Goal: Check status: Check status

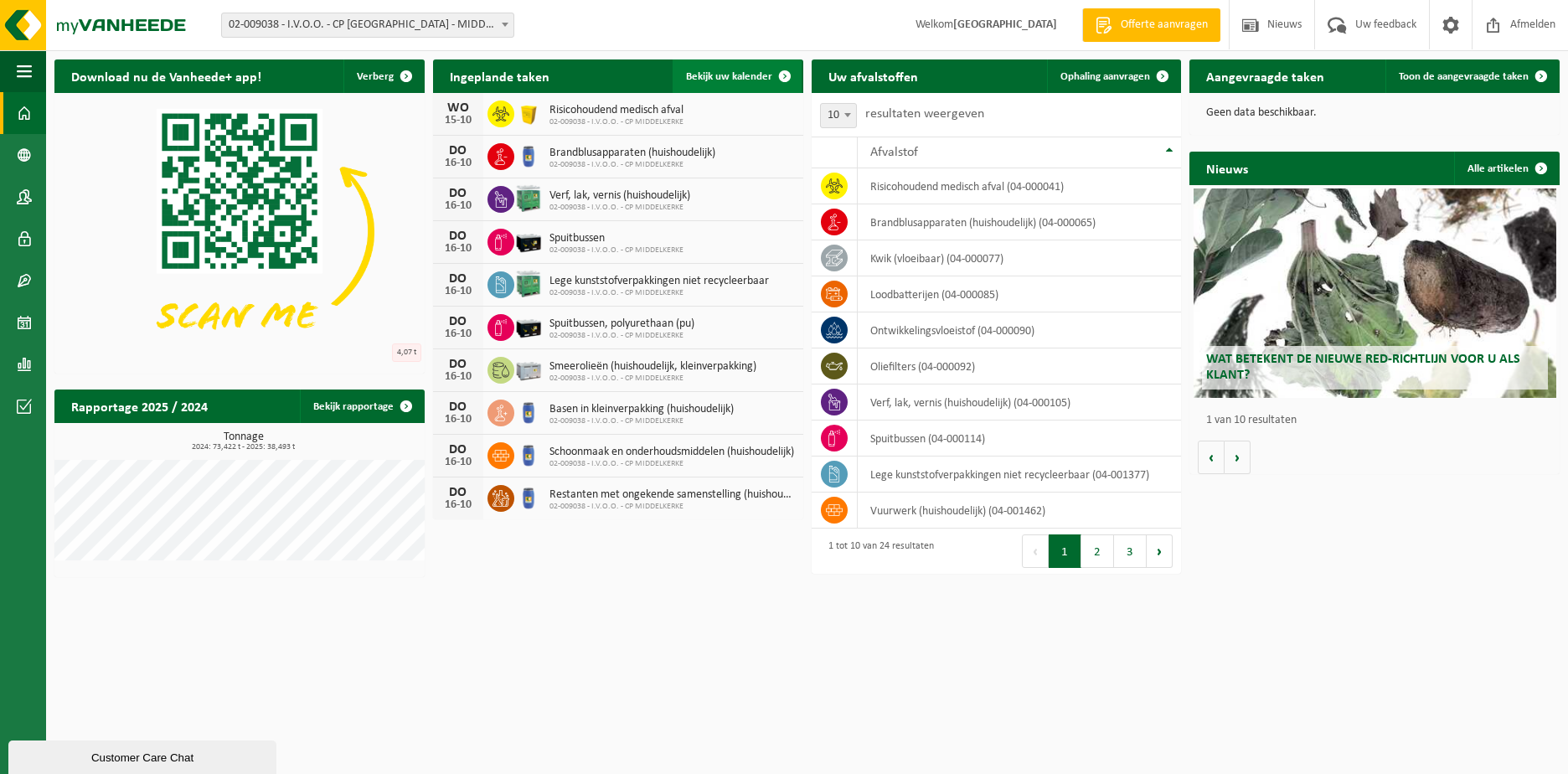
drag, startPoint x: 740, startPoint y: 76, endPoint x: 751, endPoint y: 73, distance: 11.4
click at [740, 76] on span "Bekijk uw kalender" at bounding box center [729, 76] width 86 height 11
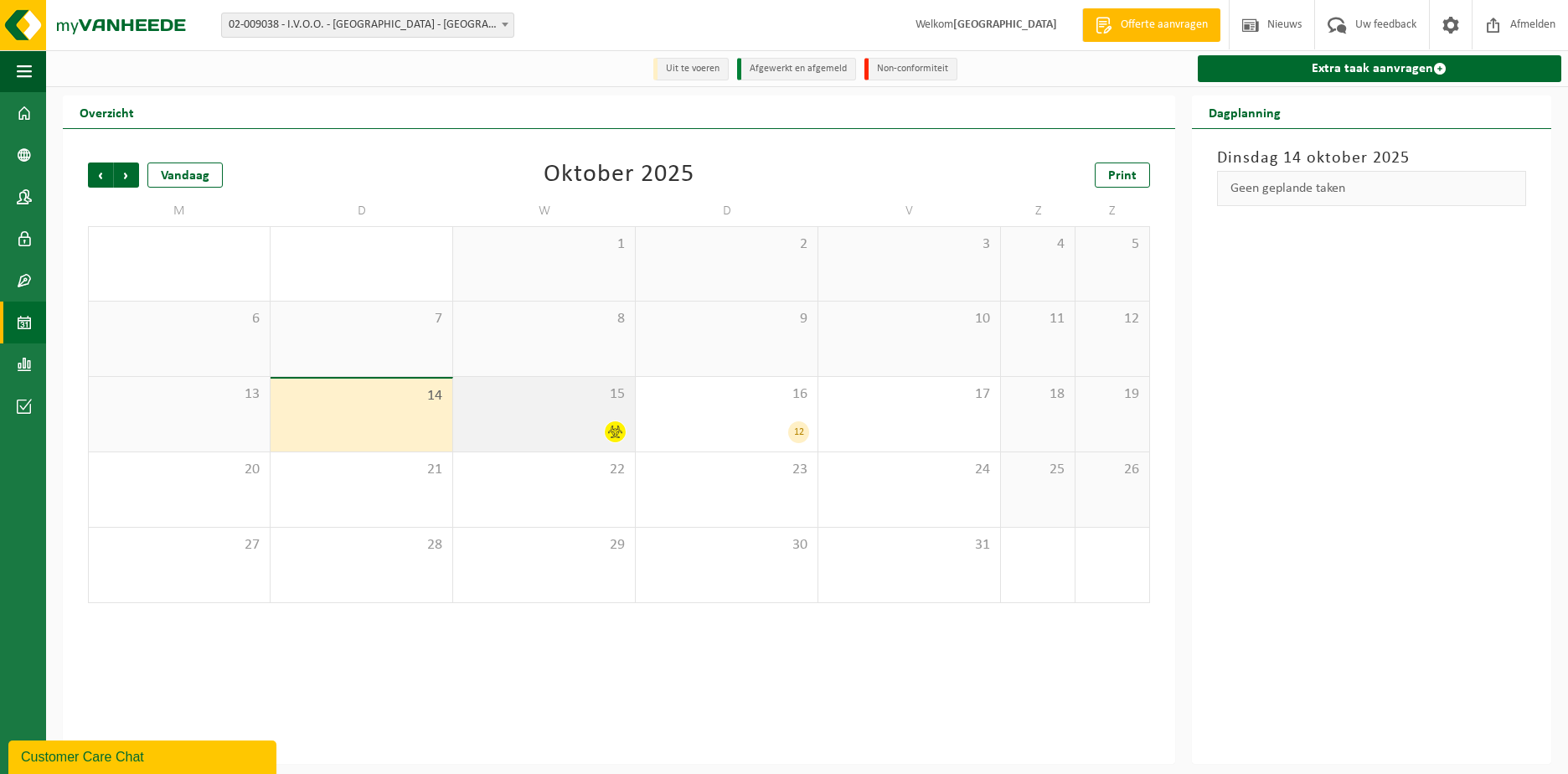
click at [465, 408] on div "15" at bounding box center [544, 414] width 182 height 75
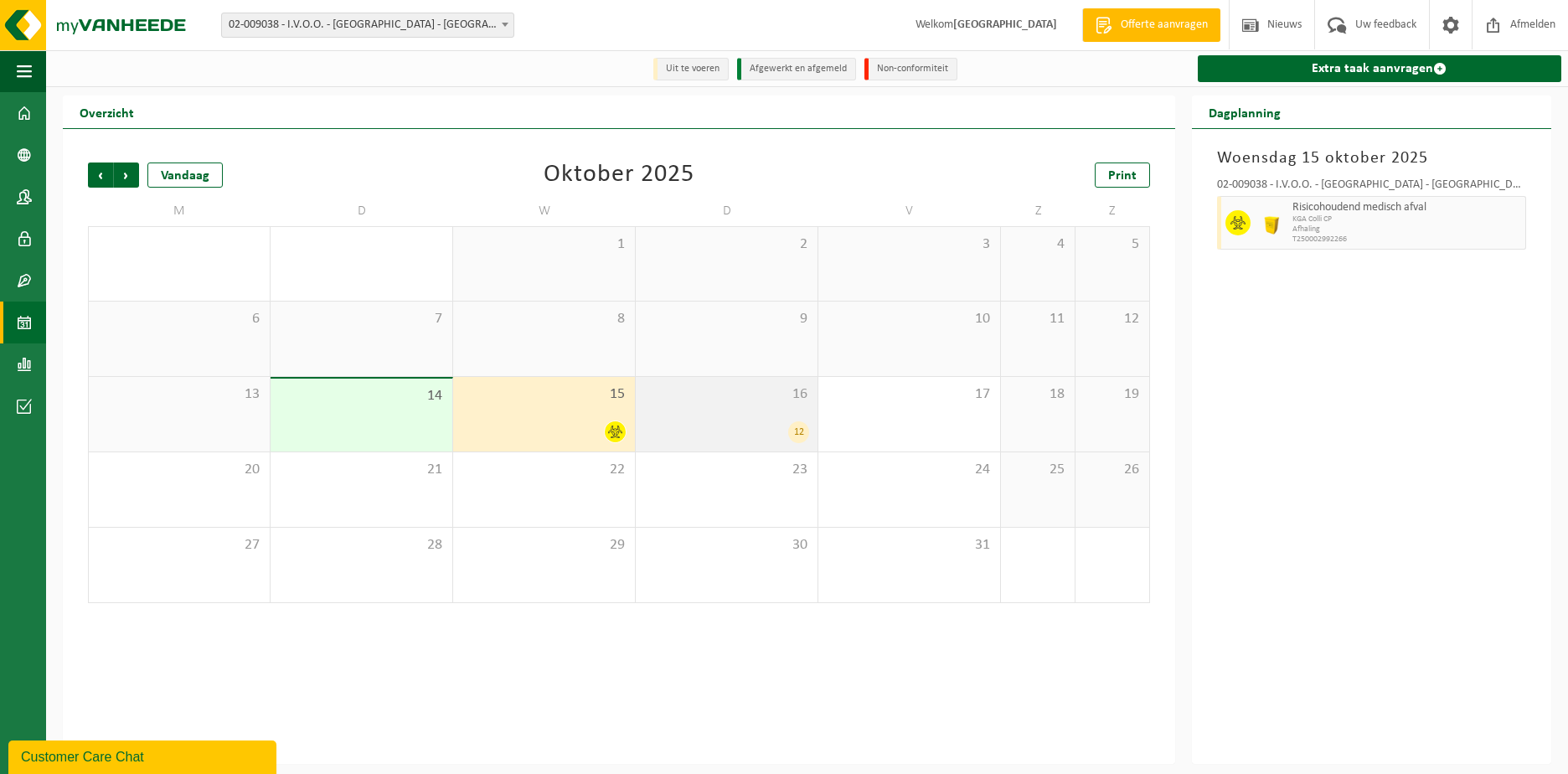
click at [714, 407] on div "16 12" at bounding box center [727, 414] width 182 height 75
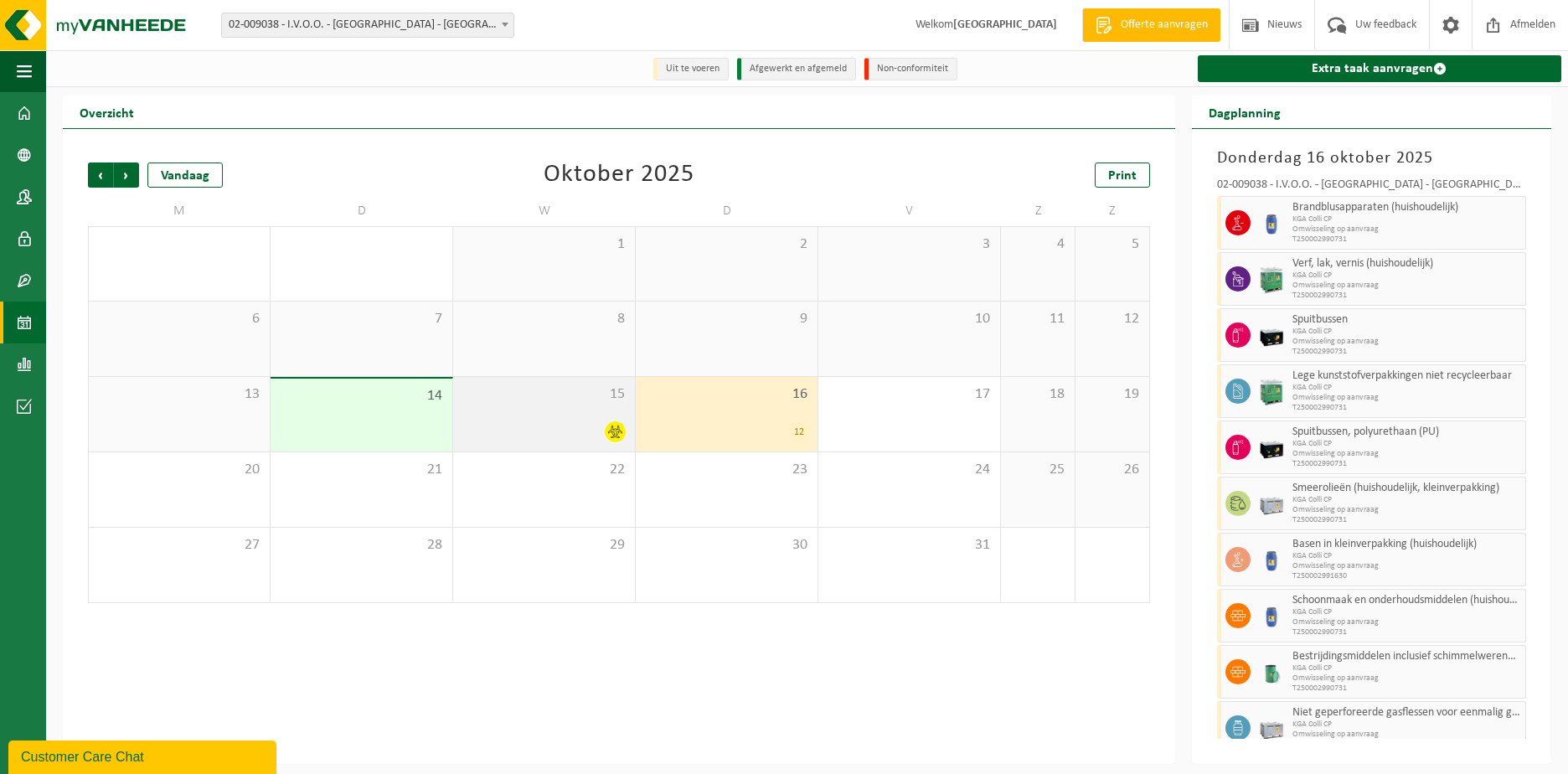
click at [545, 418] on div "15" at bounding box center [544, 414] width 182 height 75
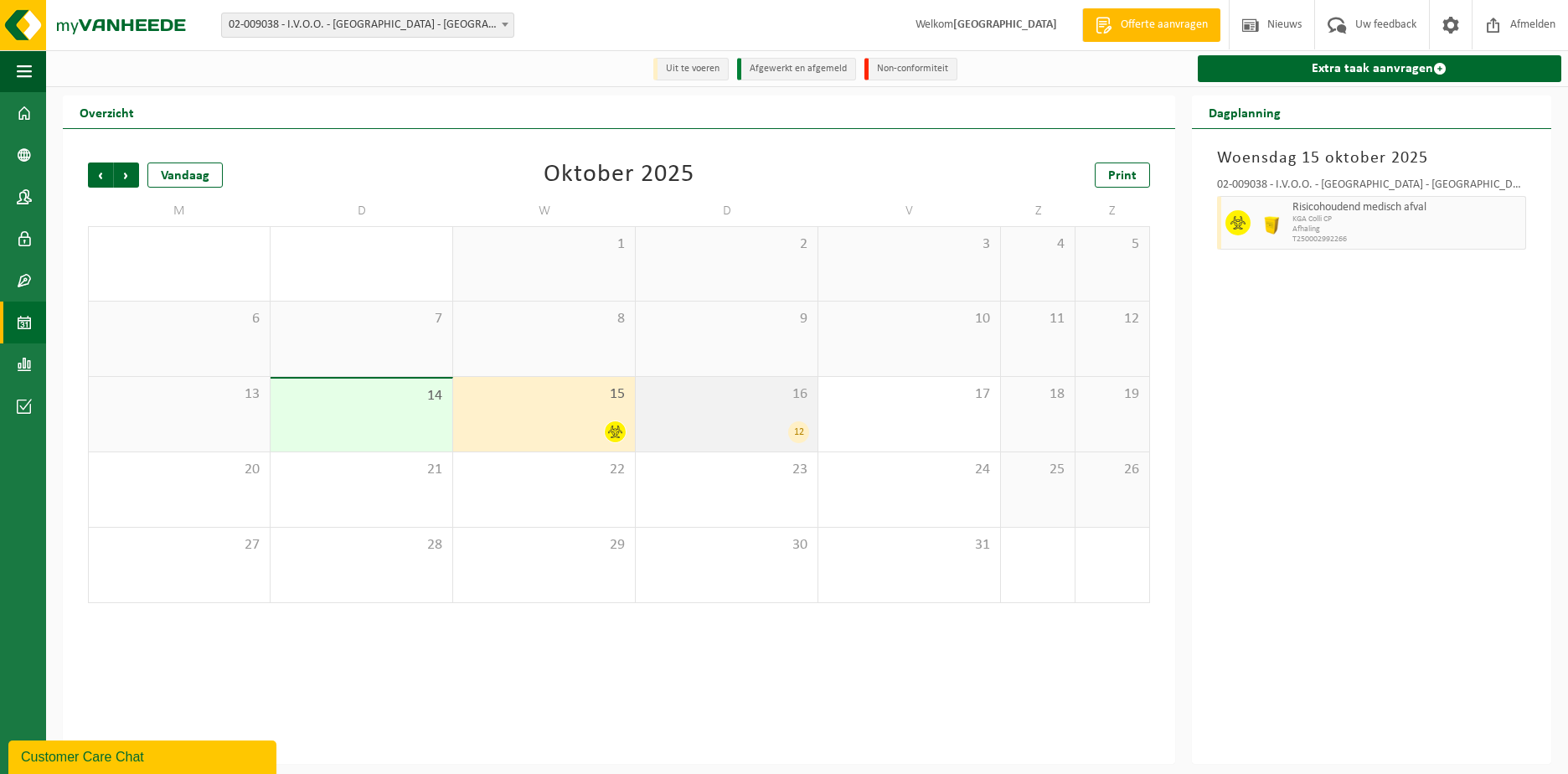
click at [765, 403] on span "16" at bounding box center [727, 394] width 165 height 18
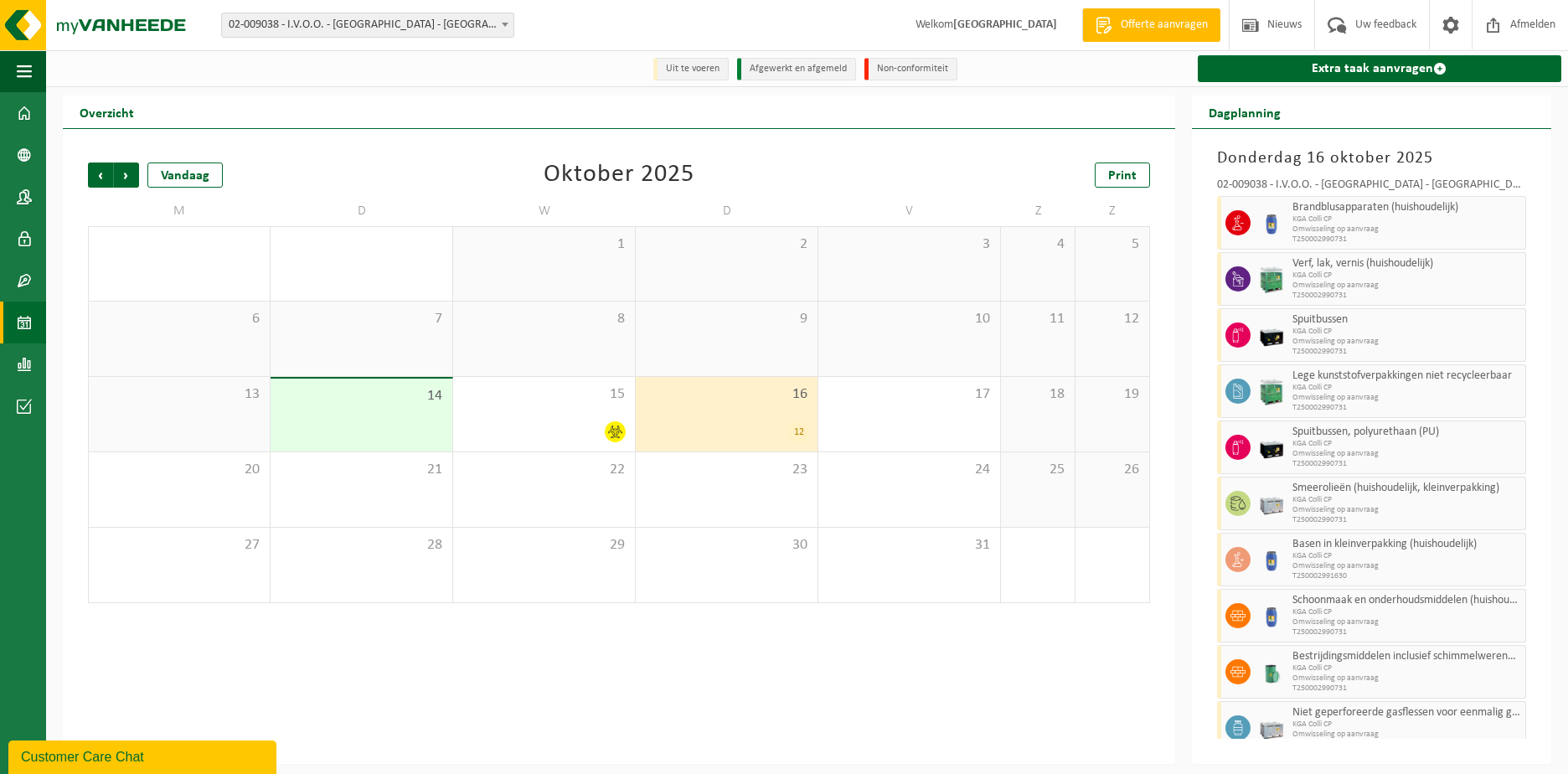
click at [794, 413] on div "16 12" at bounding box center [727, 414] width 182 height 75
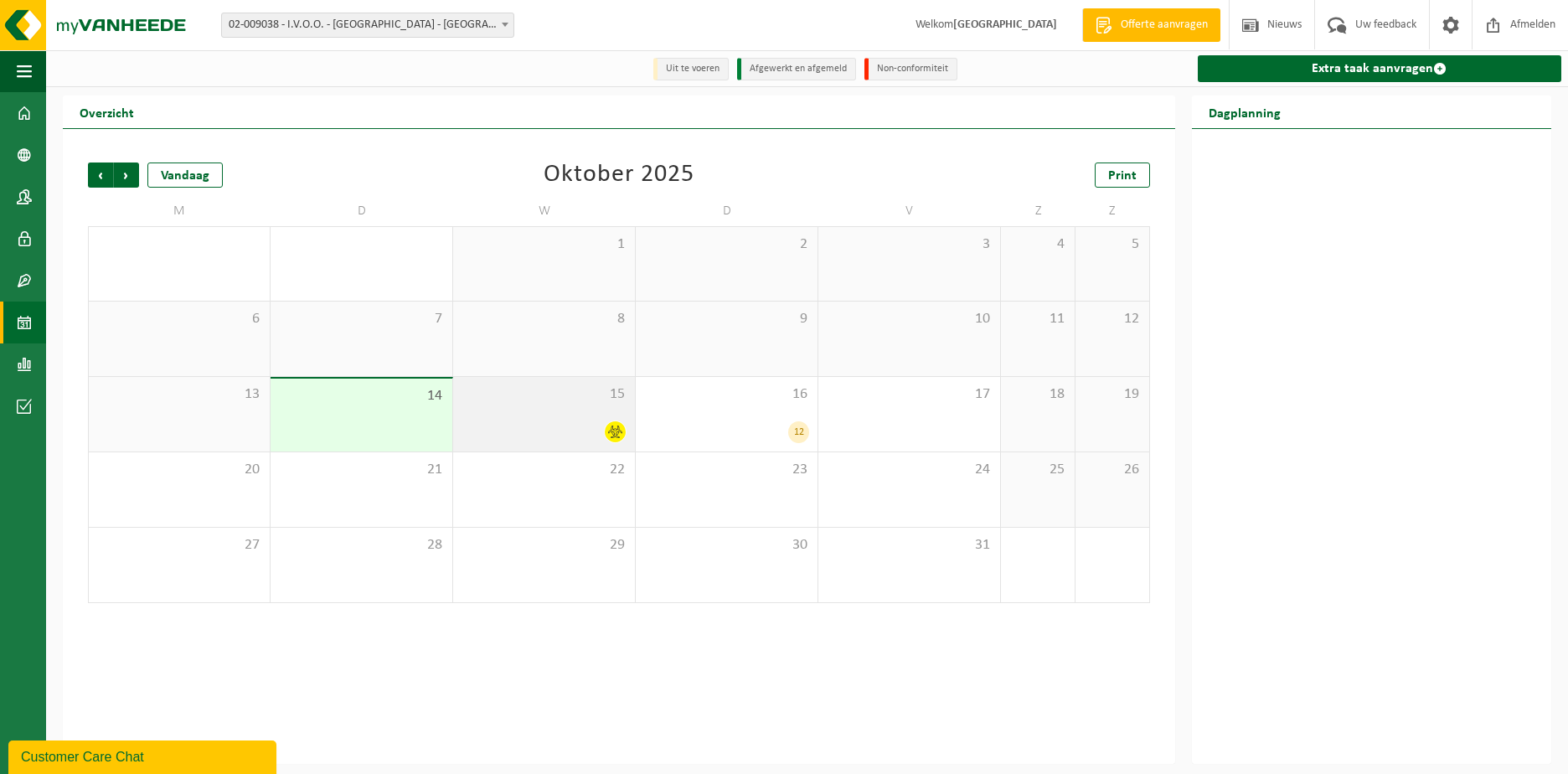
click at [606, 416] on div "15" at bounding box center [544, 414] width 182 height 75
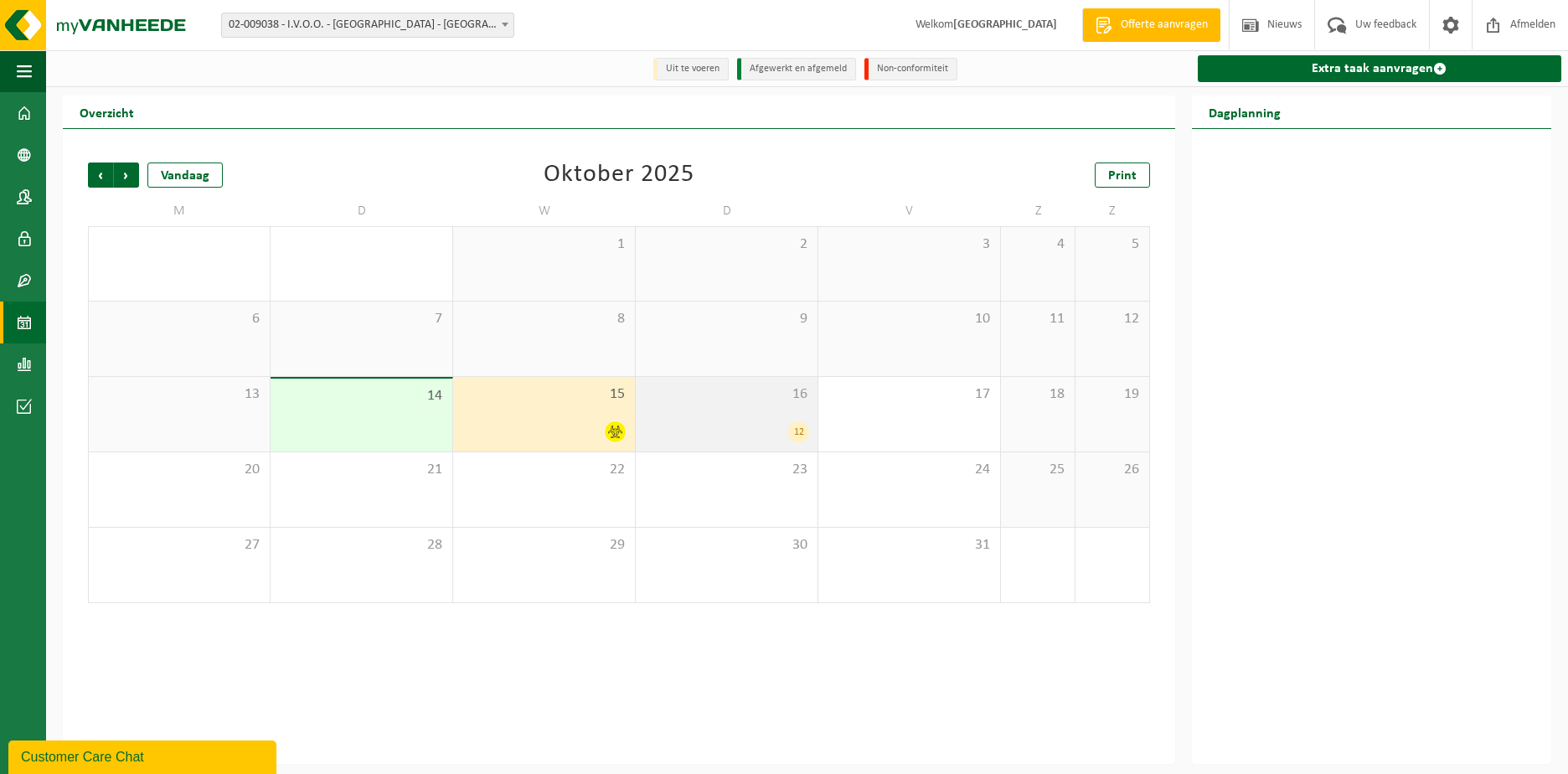
click at [709, 412] on div "16 12" at bounding box center [727, 414] width 182 height 75
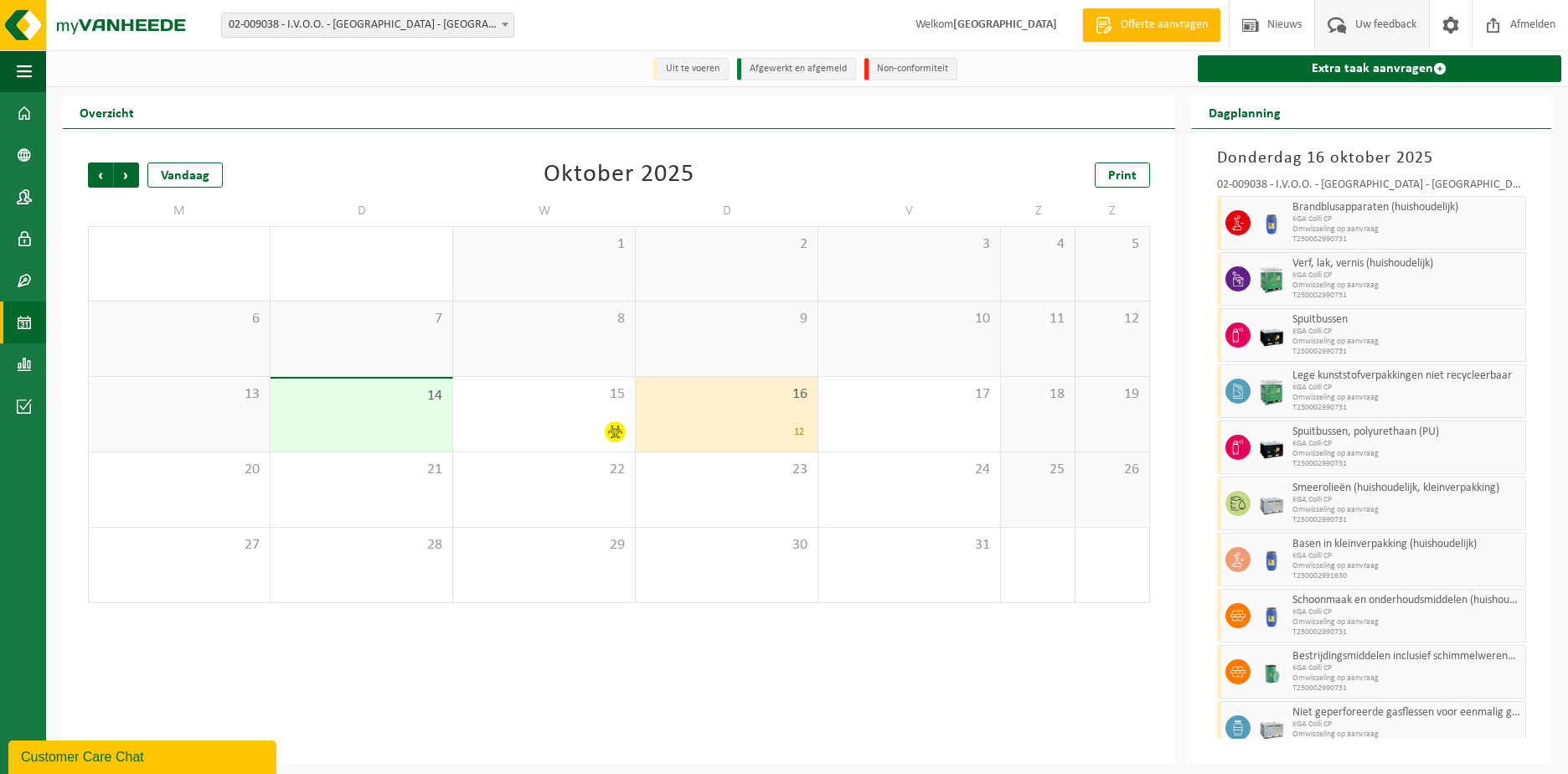
click at [1391, 21] on span "Uw feedback" at bounding box center [1386, 24] width 70 height 50
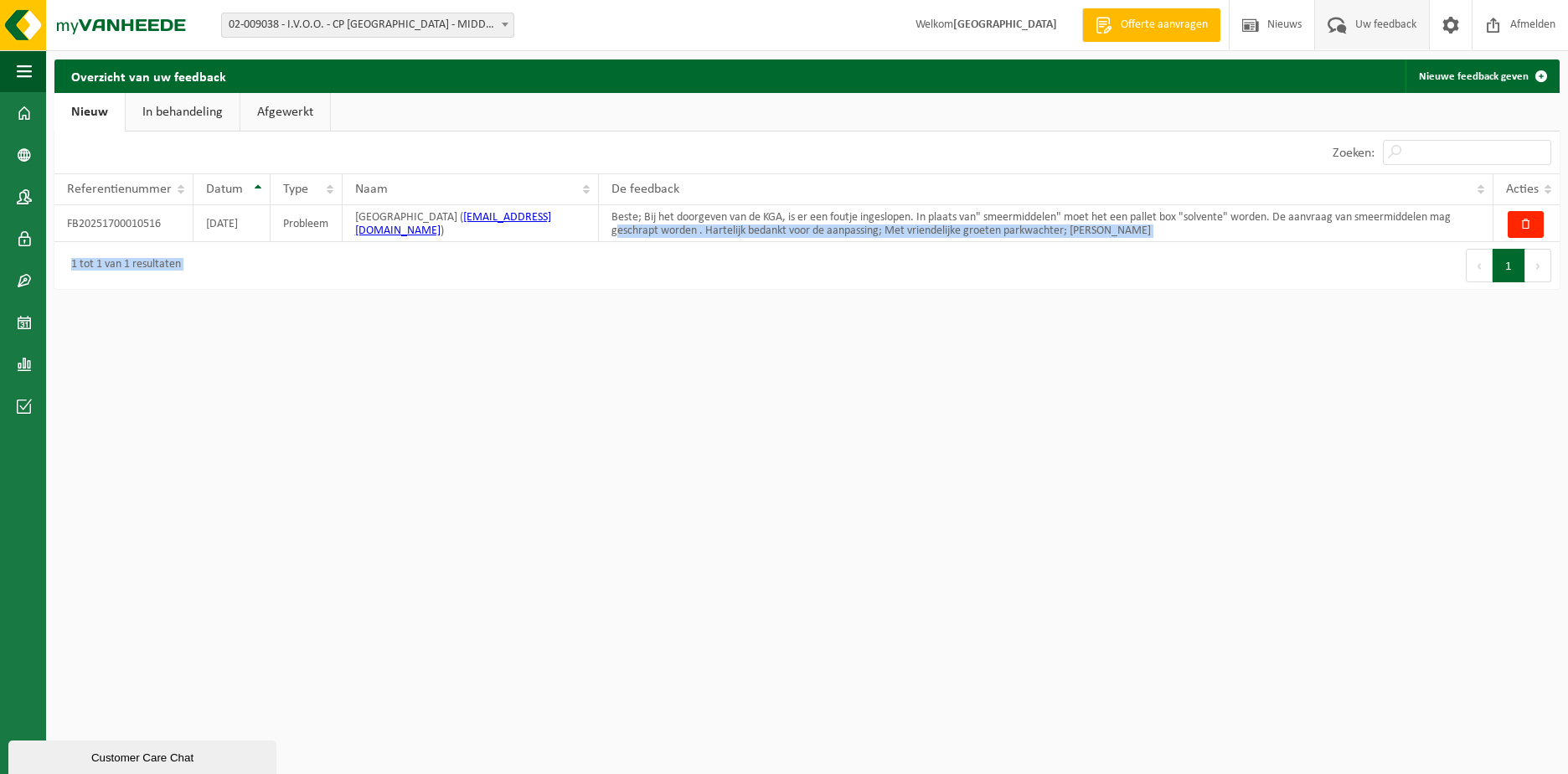
drag, startPoint x: 614, startPoint y: 226, endPoint x: 1234, endPoint y: 243, distance: 620.2
click at [1234, 243] on div "10 25 50 100 10 resultaten weergeven Zoeken: Referentienummer Datum Type Naam D…" at bounding box center [807, 210] width 1506 height 157
click at [1121, 392] on html "Vestiging: 02-009038 - I.V.O.O. - CP MIDDELKERKE - MIDDELKERKE 02-009038 - I.V.…" at bounding box center [784, 387] width 1568 height 774
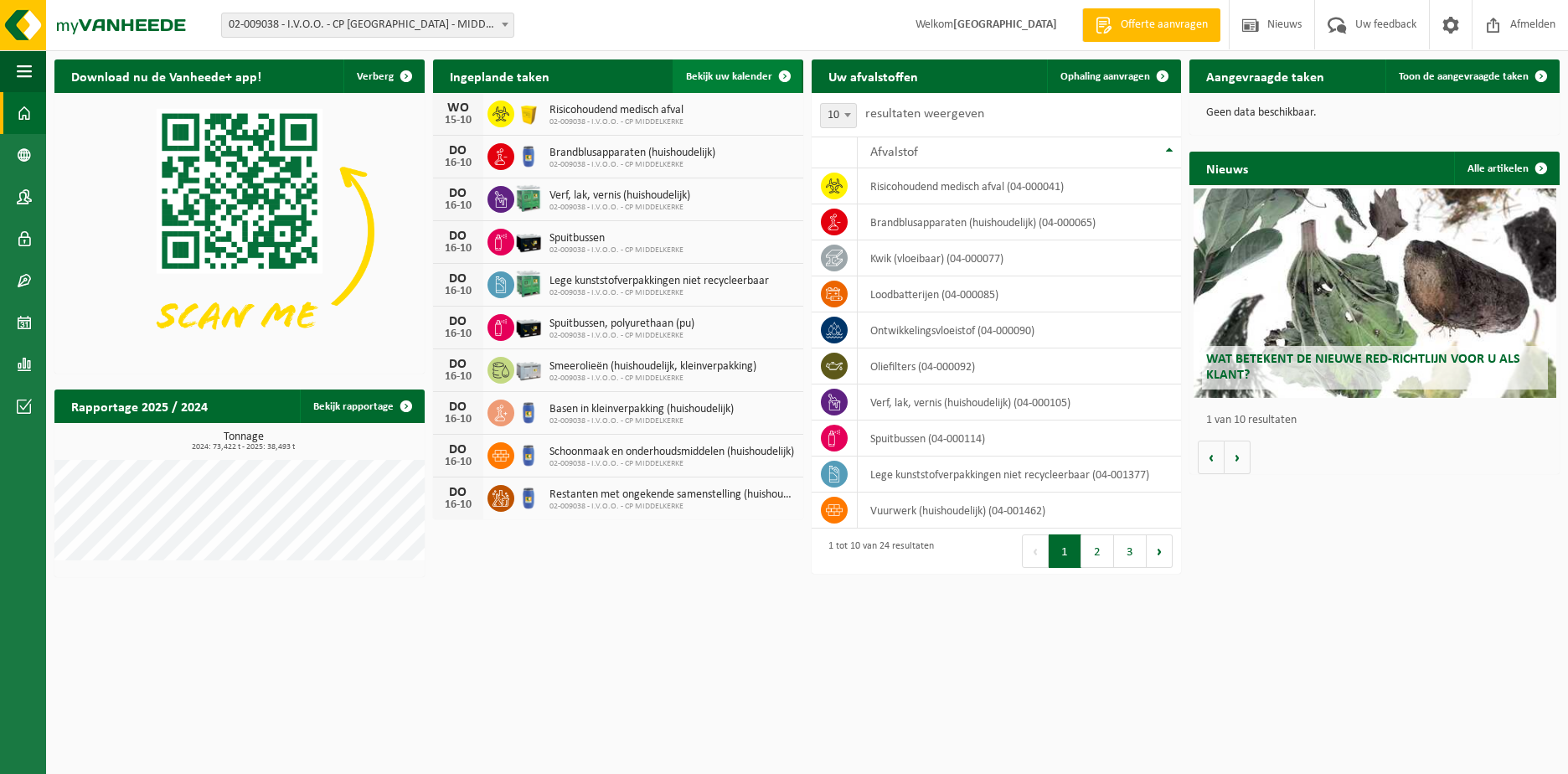
click at [752, 71] on span "Bekijk uw kalender" at bounding box center [729, 76] width 86 height 11
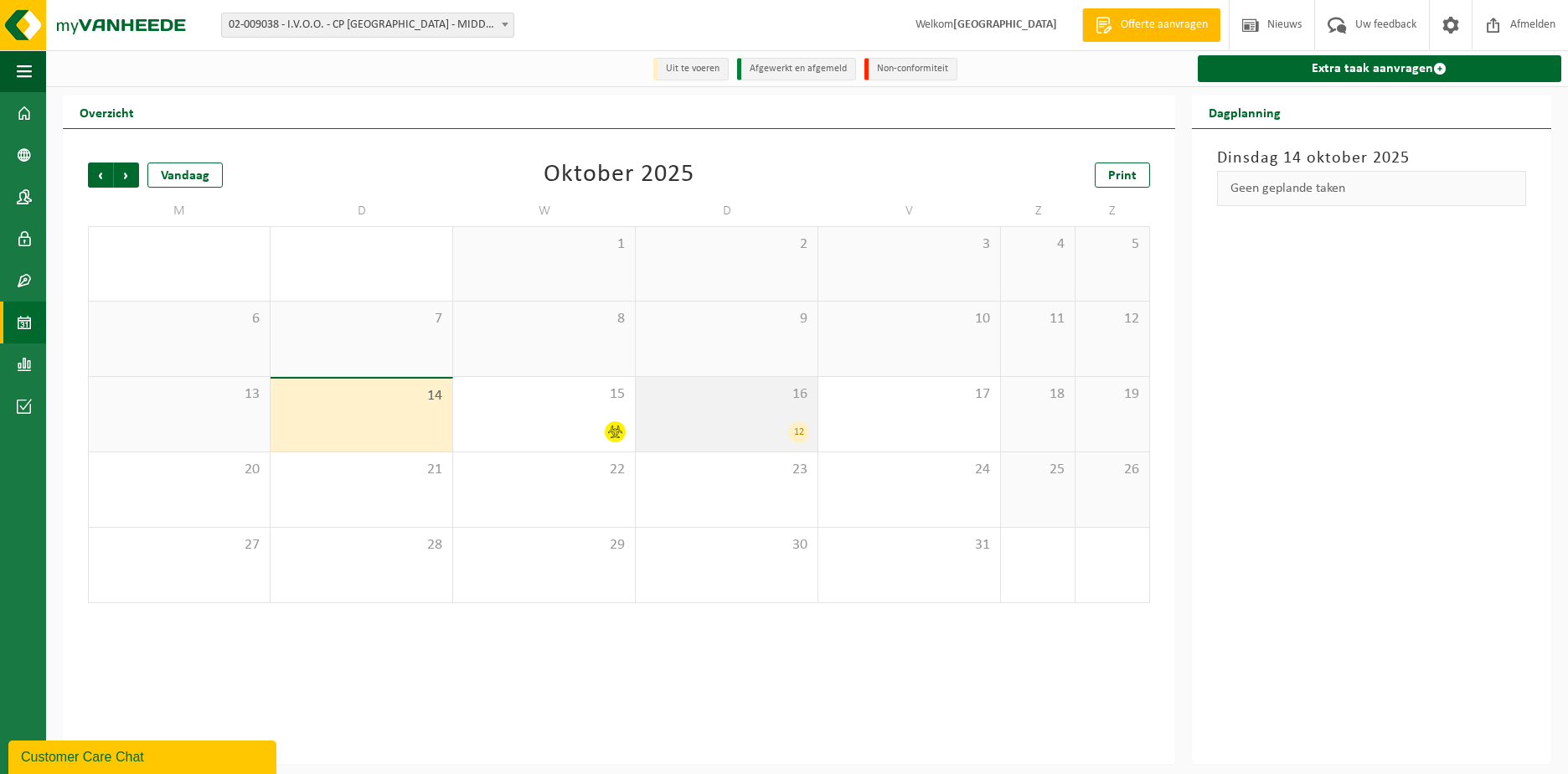
click at [703, 435] on div "12" at bounding box center [727, 432] width 165 height 21
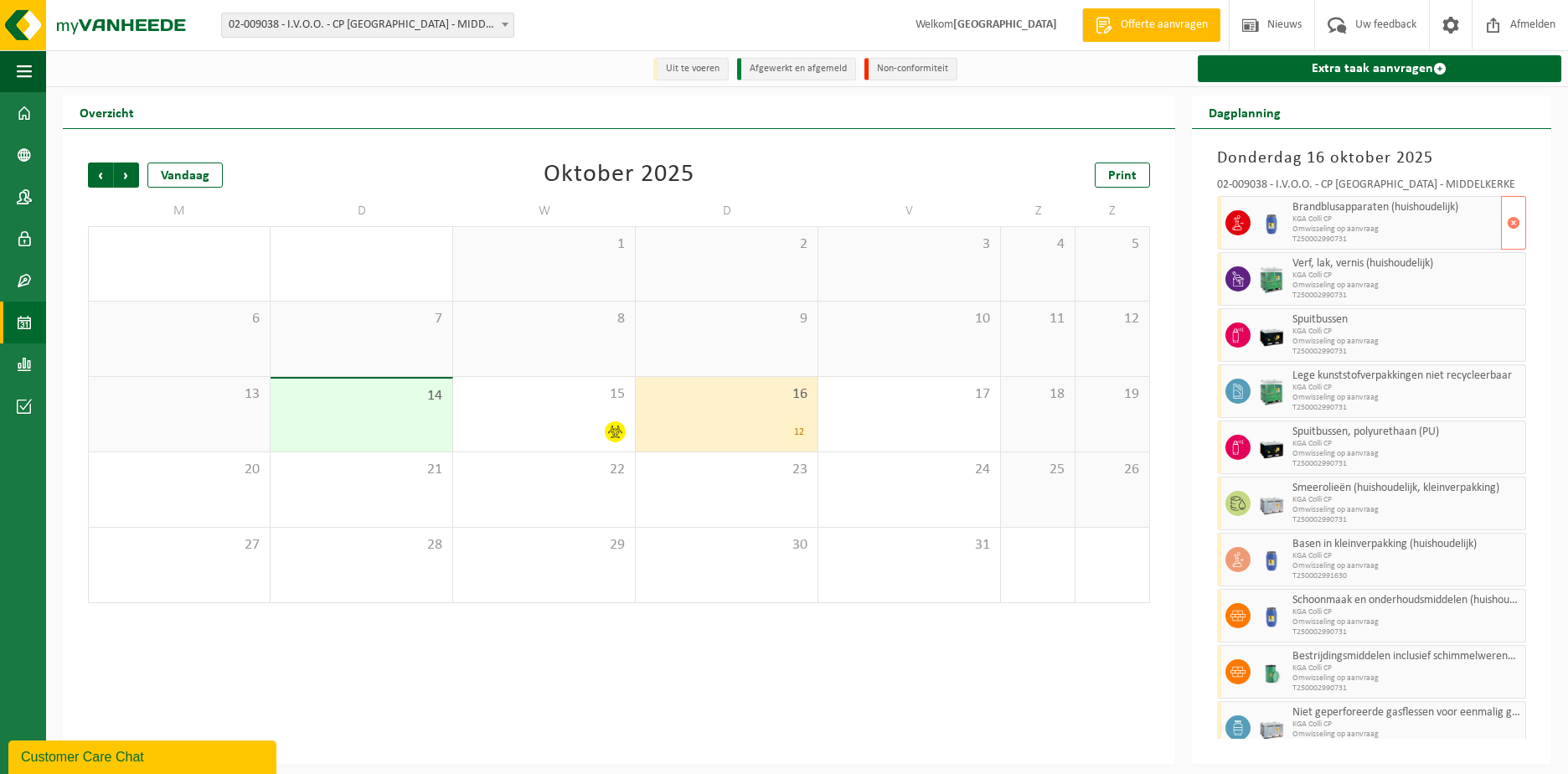
click at [1441, 222] on span "KGA Colli CP" at bounding box center [1395, 219] width 204 height 10
click at [1449, 282] on span "Omwisseling op aanvraag" at bounding box center [1395, 286] width 204 height 10
click at [1441, 235] on span "T250002990731" at bounding box center [1395, 239] width 204 height 10
click at [1452, 293] on span "T250002990731" at bounding box center [1395, 295] width 204 height 10
click at [1450, 234] on span "Omwisseling op aanvraag" at bounding box center [1395, 229] width 204 height 10
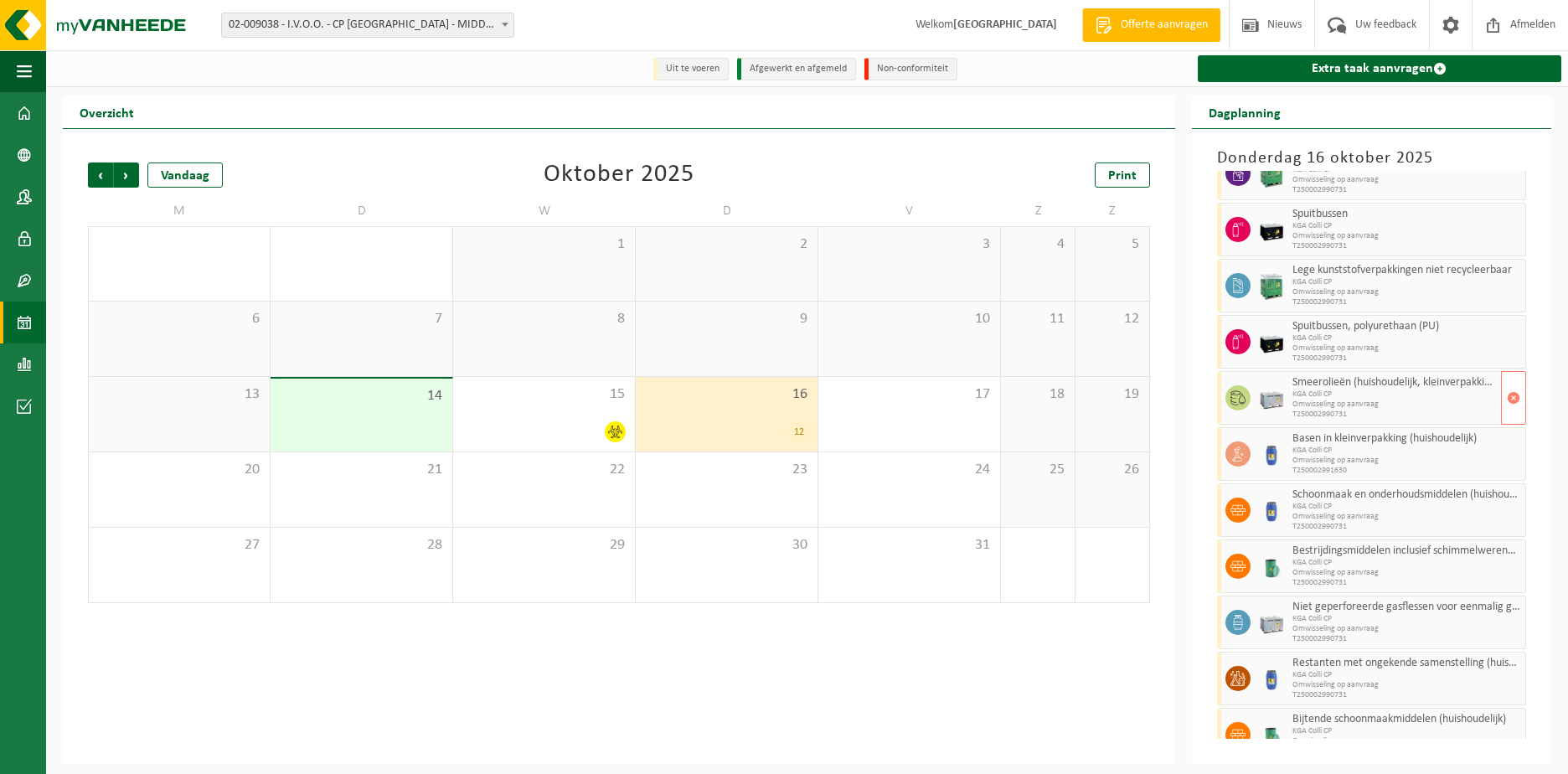
scroll to position [131, 0]
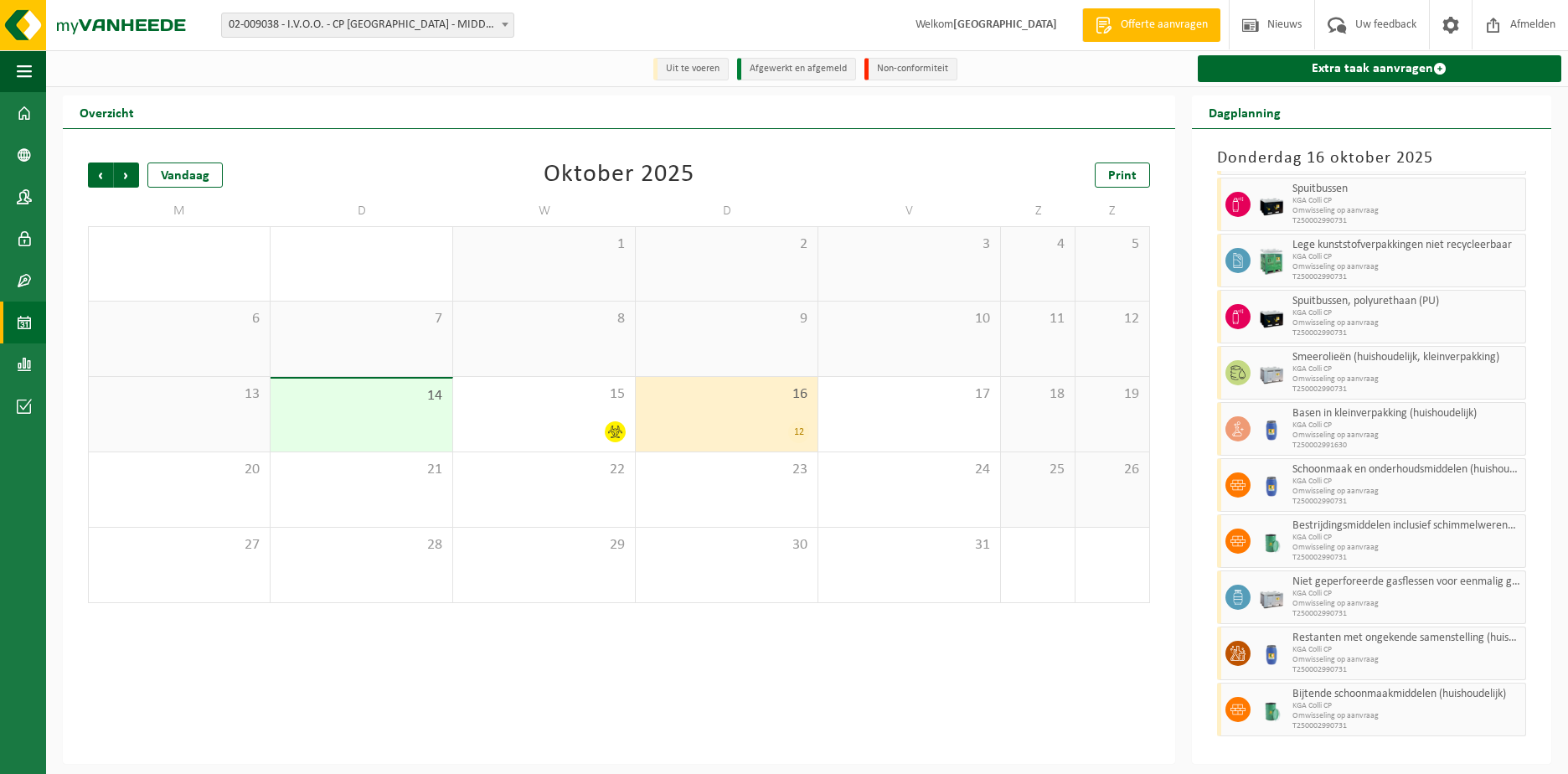
click at [681, 423] on div "12" at bounding box center [727, 432] width 165 height 21
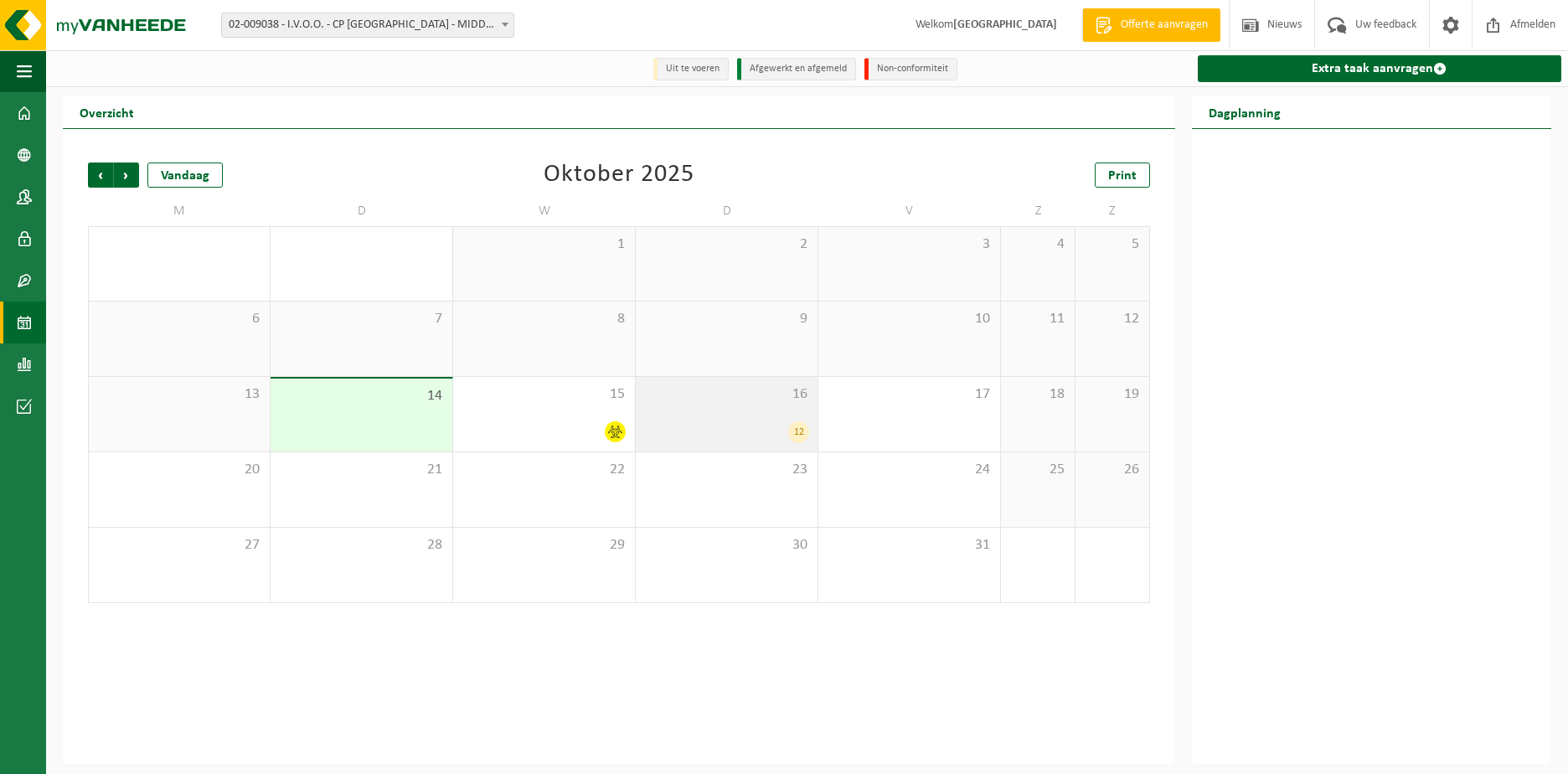
click at [753, 392] on span "16" at bounding box center [727, 394] width 165 height 18
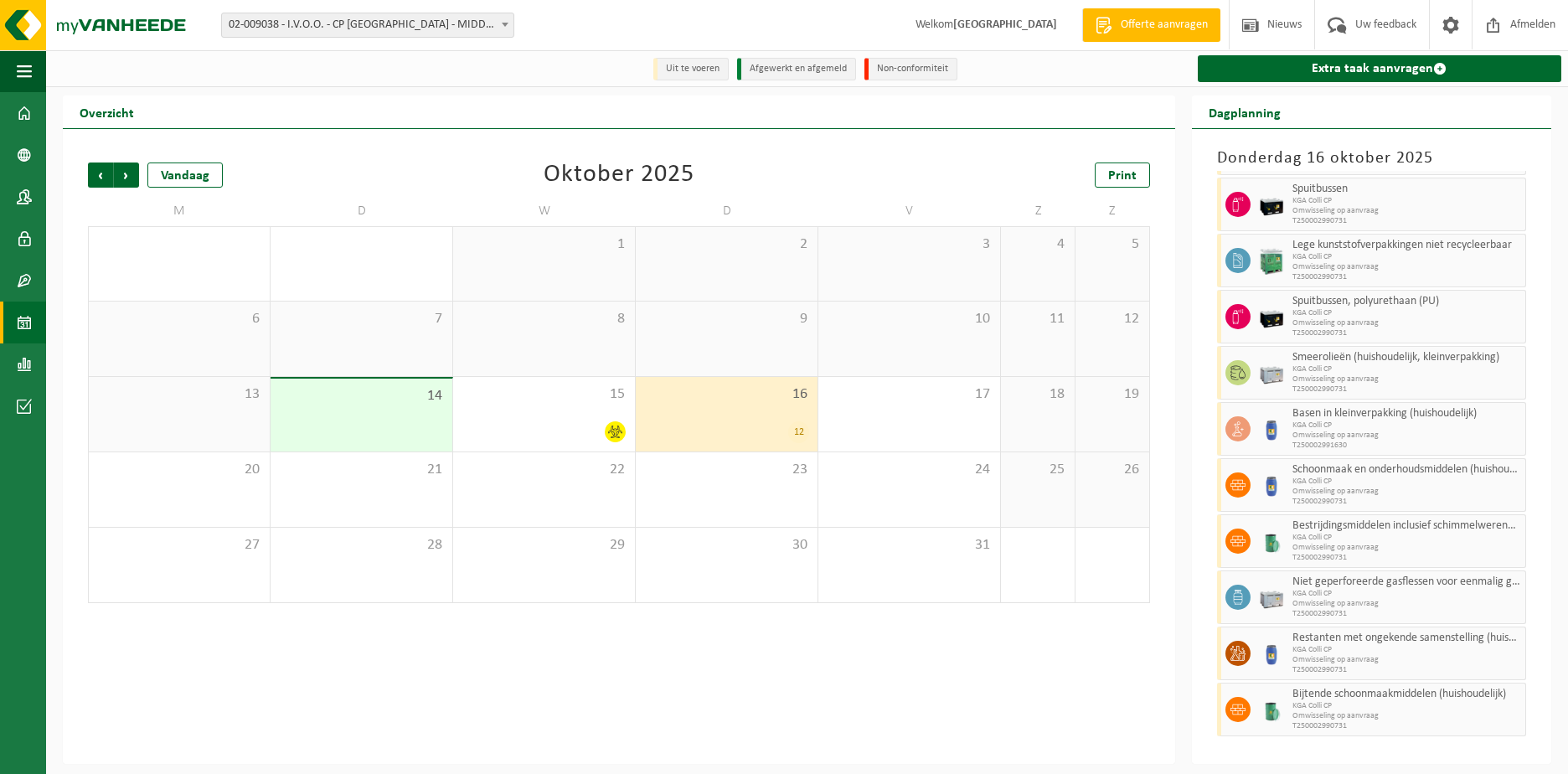
click at [686, 434] on div "12" at bounding box center [727, 432] width 165 height 21
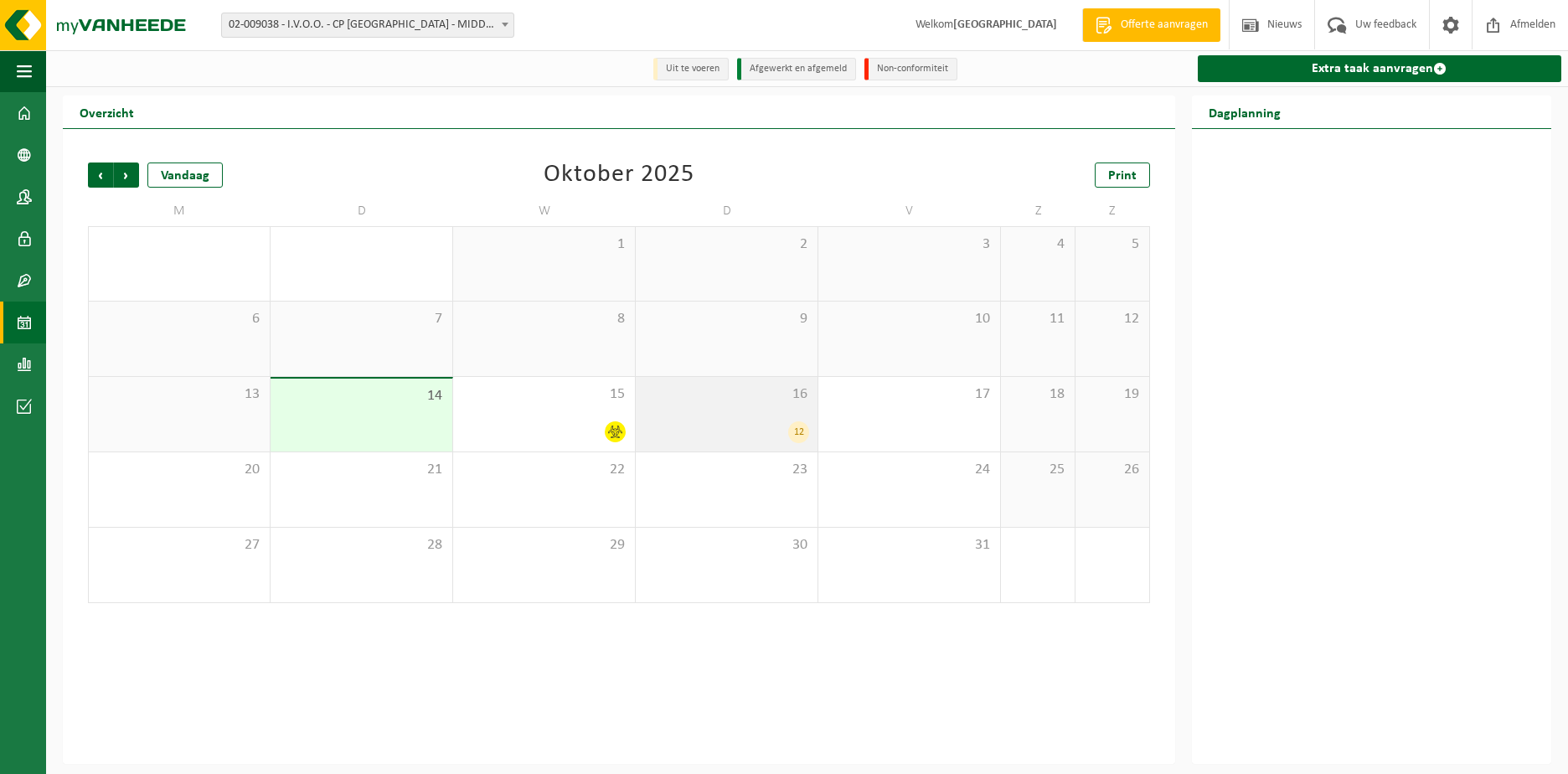
click at [730, 412] on div "16 12" at bounding box center [727, 414] width 182 height 75
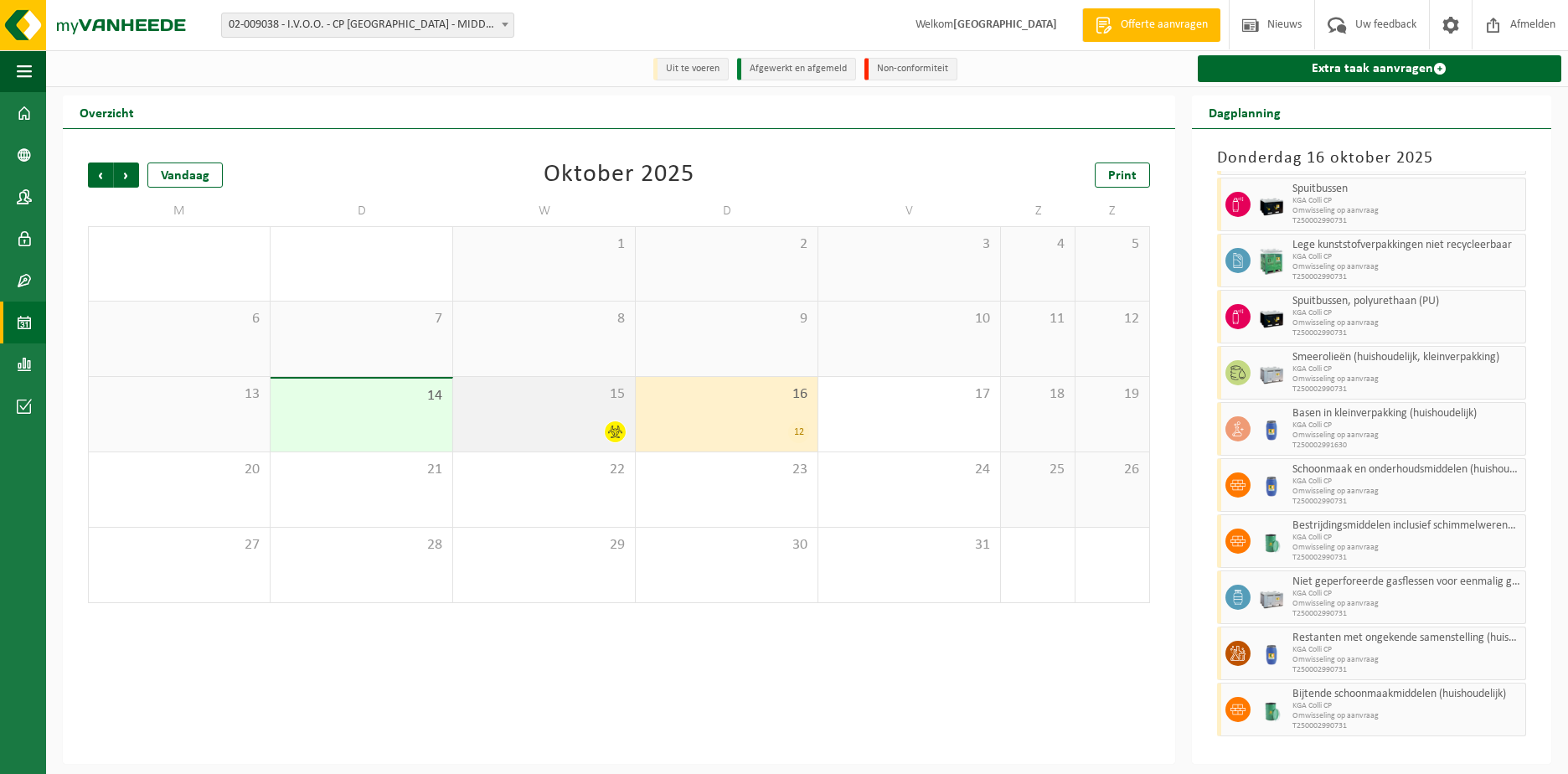
click at [542, 429] on div at bounding box center [544, 431] width 165 height 22
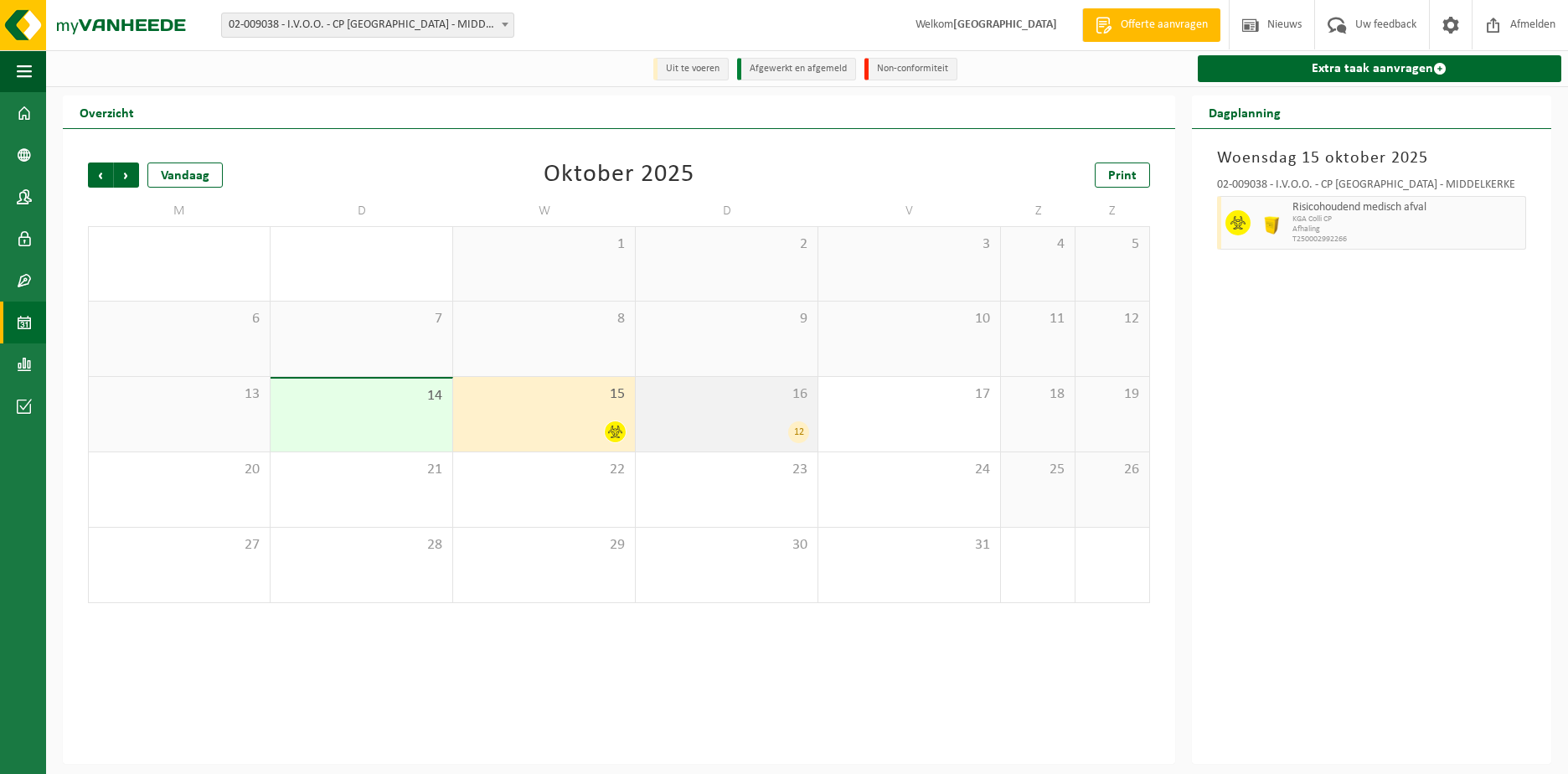
click at [691, 399] on span "16" at bounding box center [727, 394] width 165 height 18
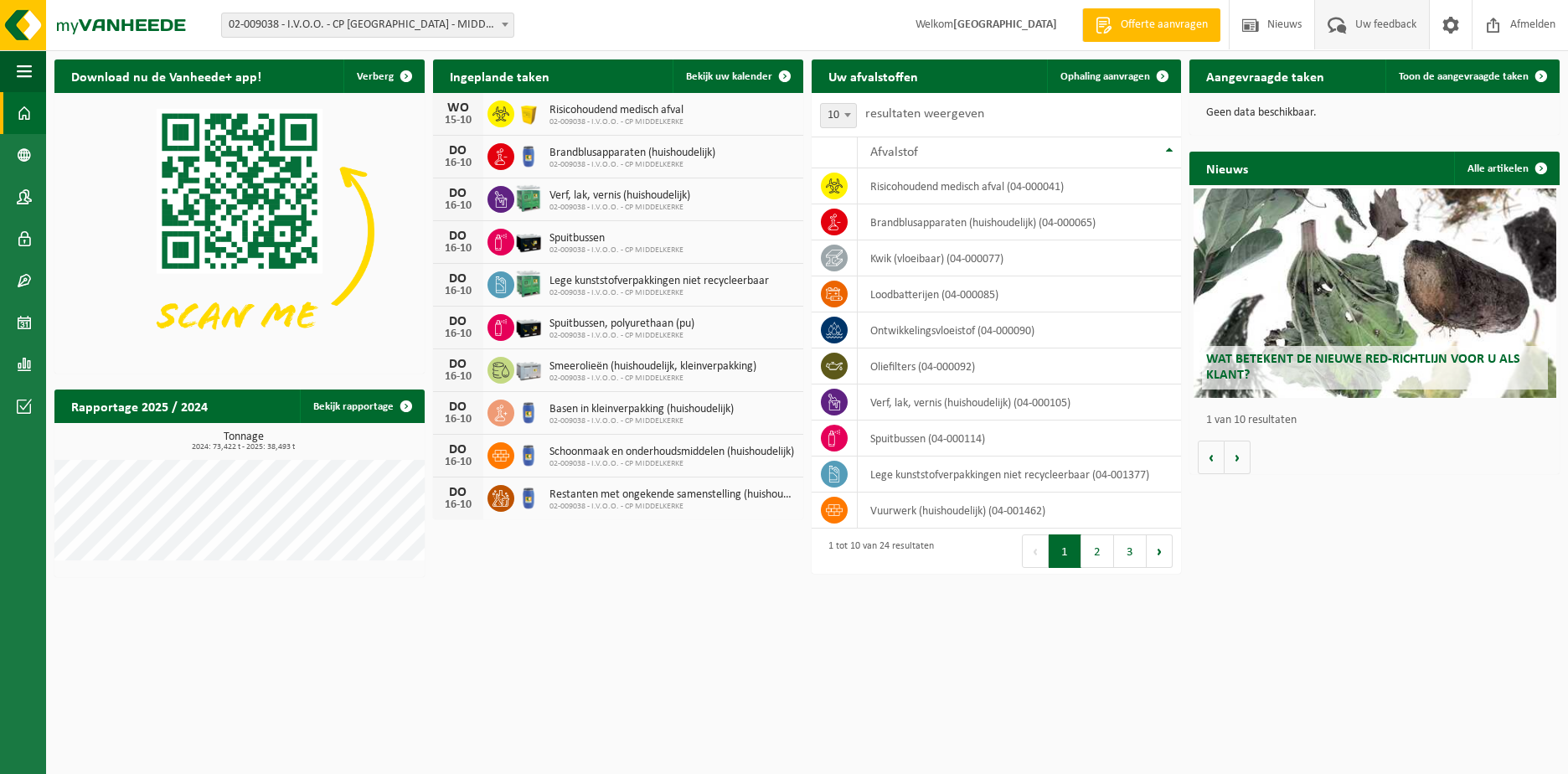
click at [1403, 17] on span "Uw feedback" at bounding box center [1386, 24] width 70 height 50
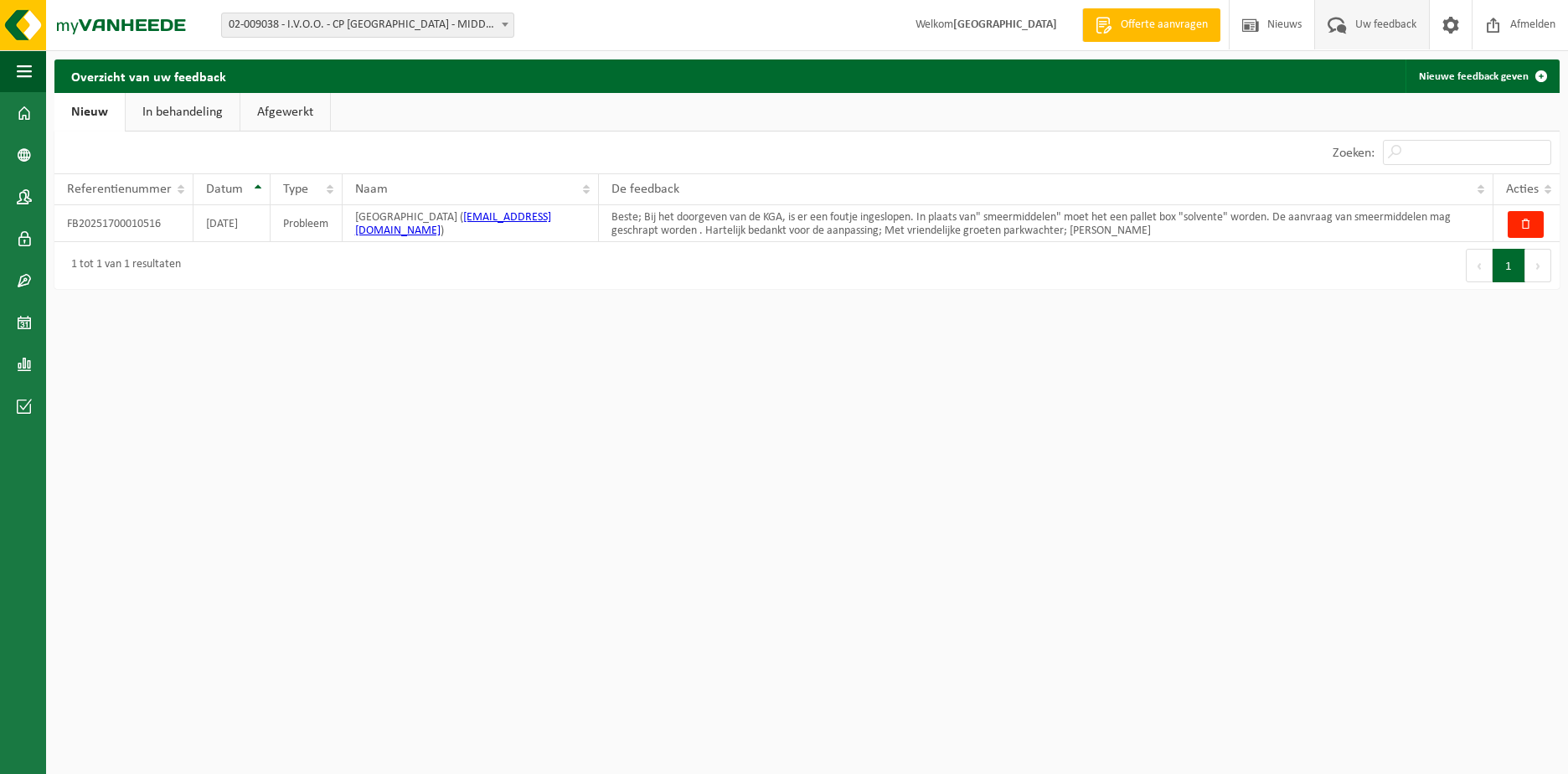
click at [167, 130] on link "In behandeling" at bounding box center [182, 113] width 114 height 39
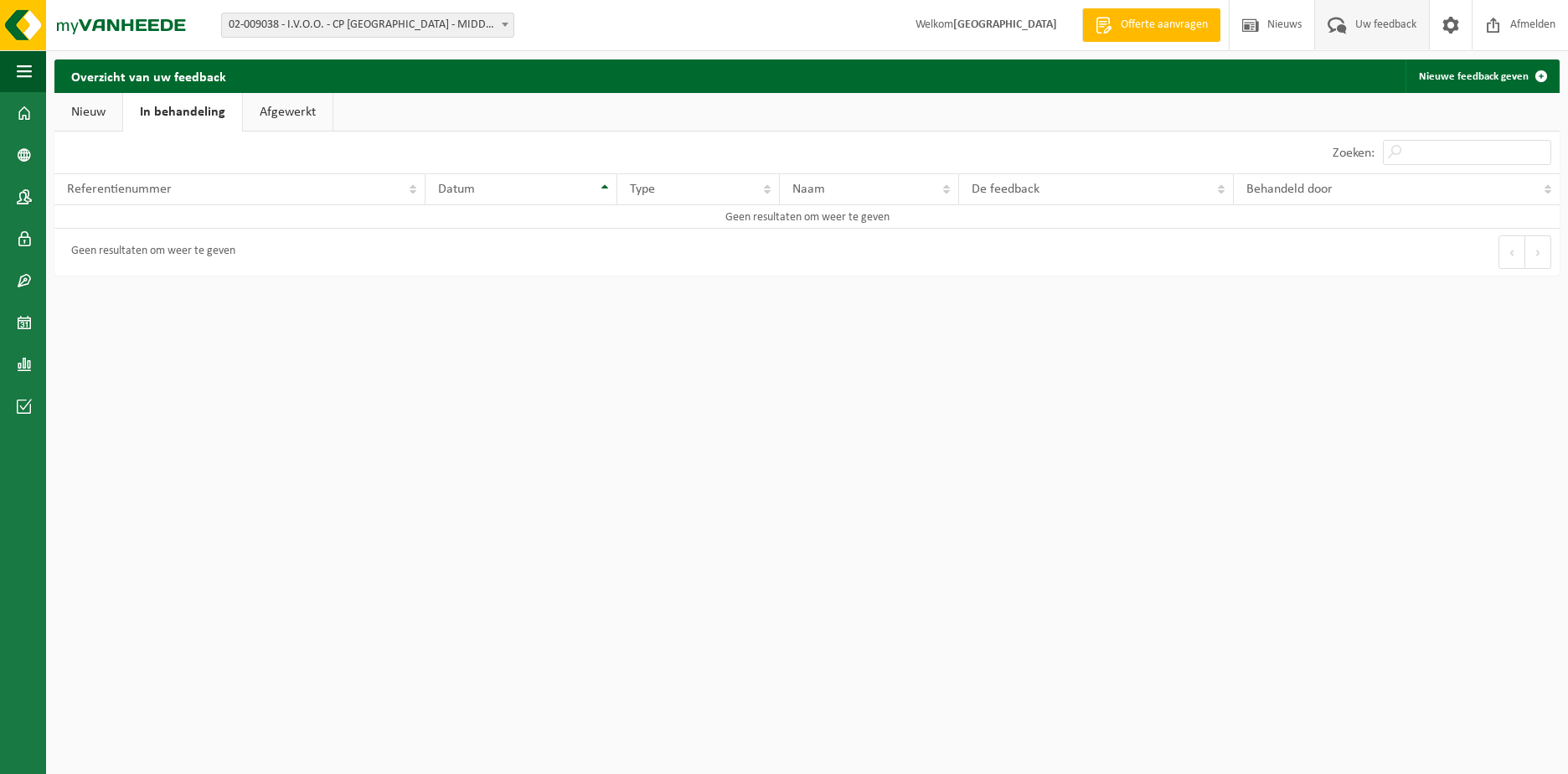
click at [90, 105] on link "Nieuw" at bounding box center [88, 113] width 68 height 39
